Goal: Navigation & Orientation: Go to known website

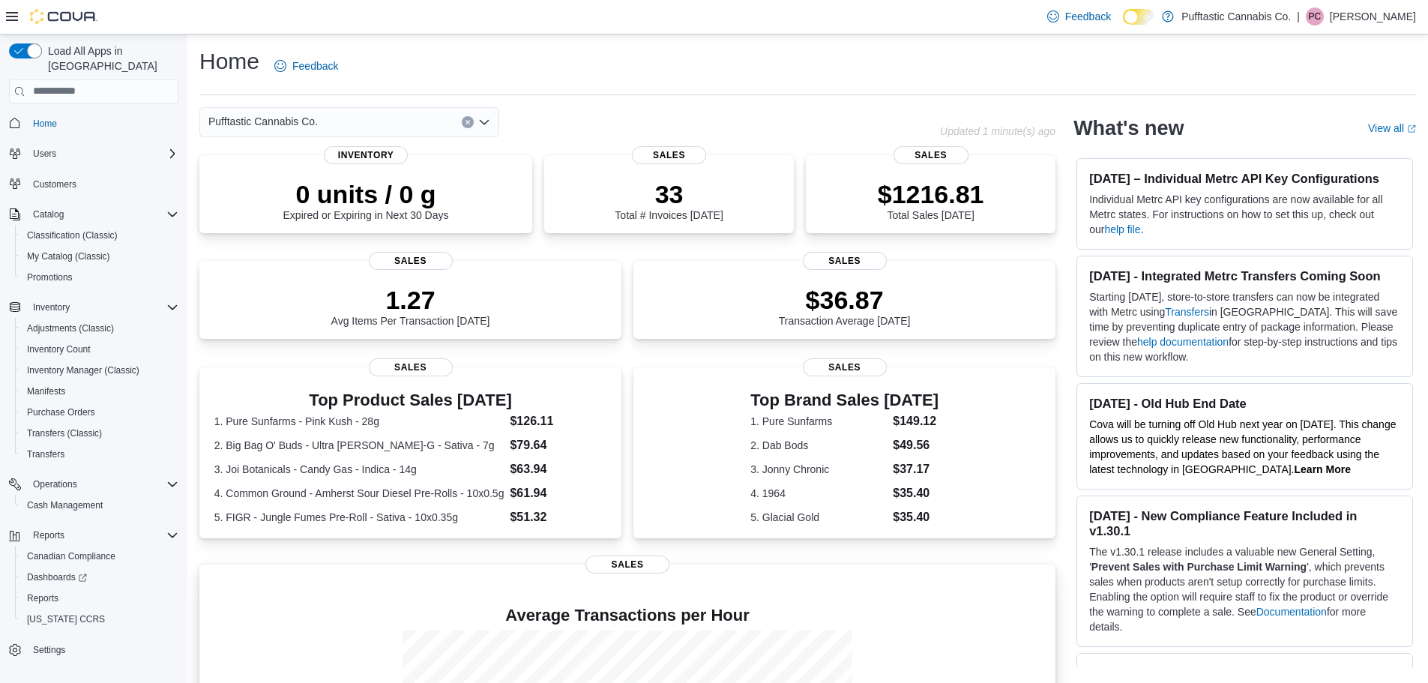
scroll to position [208, 0]
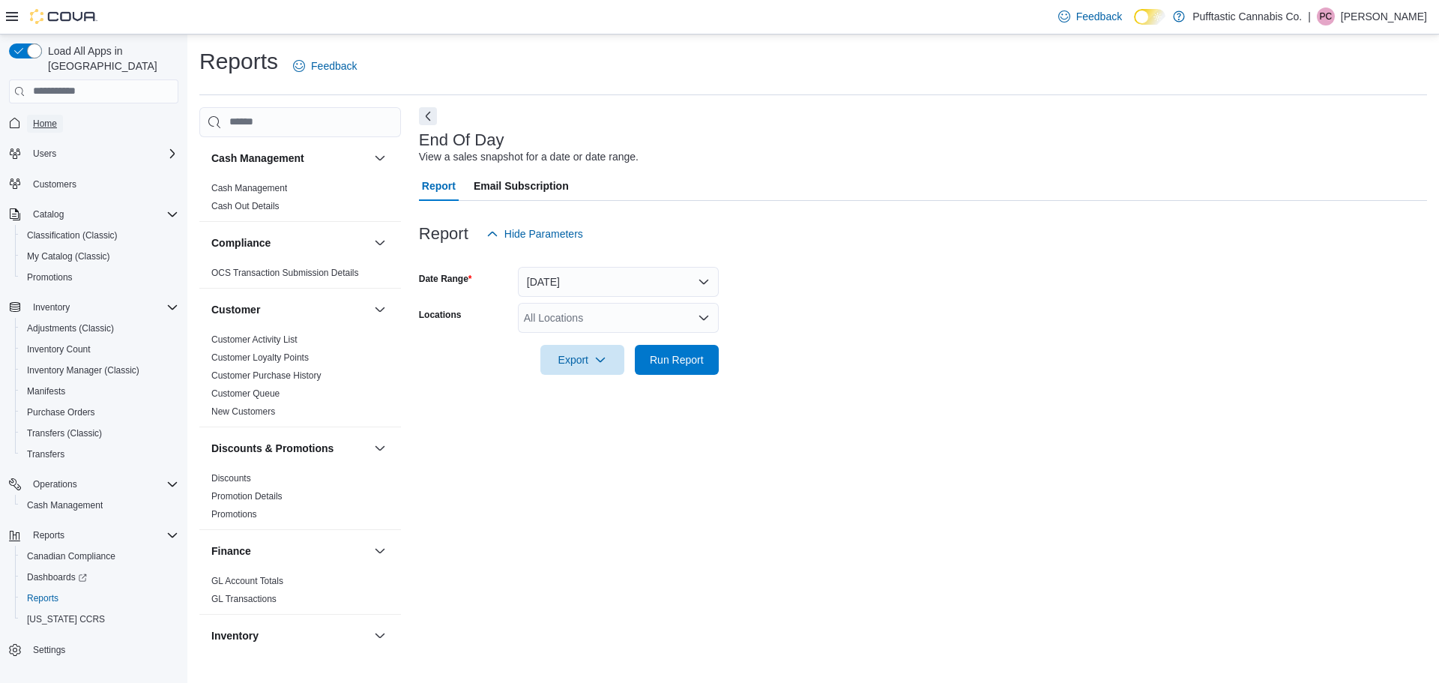
click at [46, 116] on span "Home" at bounding box center [45, 124] width 24 height 18
